Goal: Information Seeking & Learning: Understand process/instructions

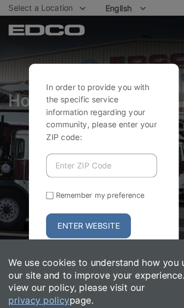
scroll to position [2, 0]
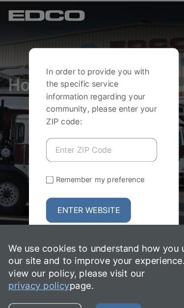
click at [104, 152] on input "Enter ZIP Code" at bounding box center [90, 141] width 96 height 21
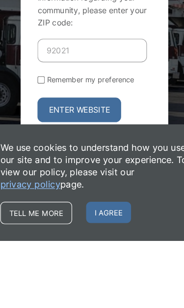
type input "92021"
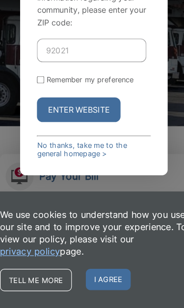
click at [49, 124] on button "Enter Website" at bounding box center [78, 135] width 73 height 22
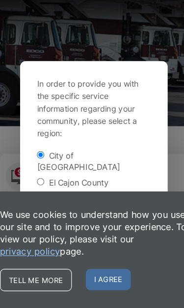
click at [95, 274] on span "I agree" at bounding box center [104, 283] width 39 height 19
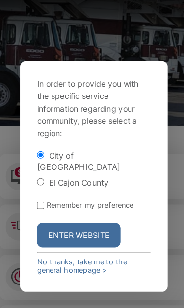
click at [77, 234] on button "Enter Website" at bounding box center [78, 245] width 73 height 22
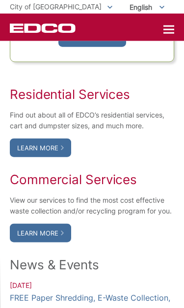
scroll to position [707, 0]
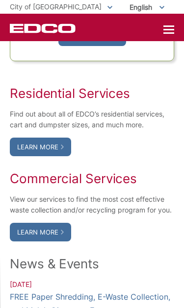
click at [32, 156] on link "Learn More" at bounding box center [40, 147] width 61 height 19
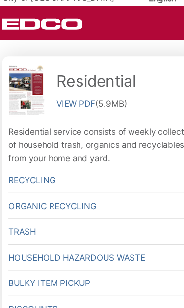
scroll to position [384, 0]
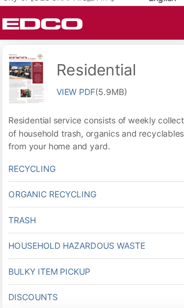
click at [104, 225] on link "Bulky Item Pickup" at bounding box center [92, 231] width 154 height 21
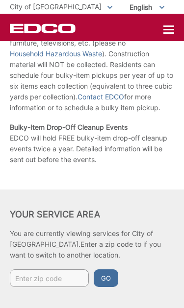
scroll to position [89, 0]
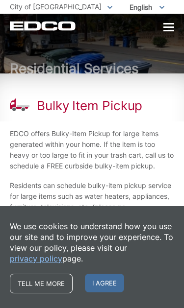
scroll to position [138, 0]
